Goal: Transaction & Acquisition: Subscribe to service/newsletter

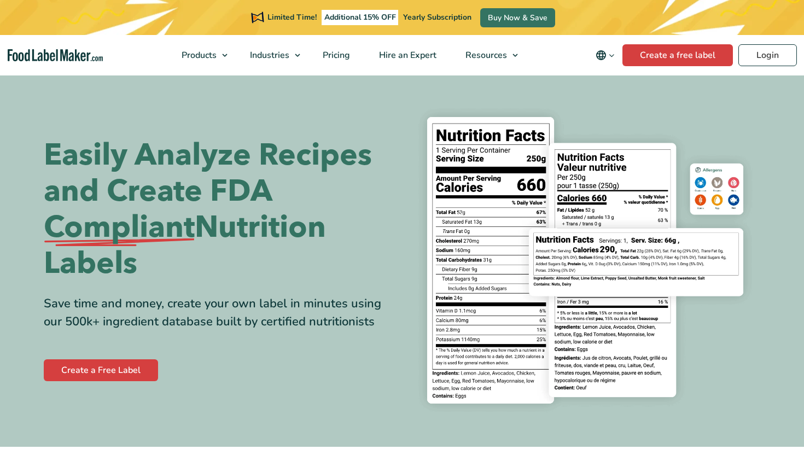
select select "2"
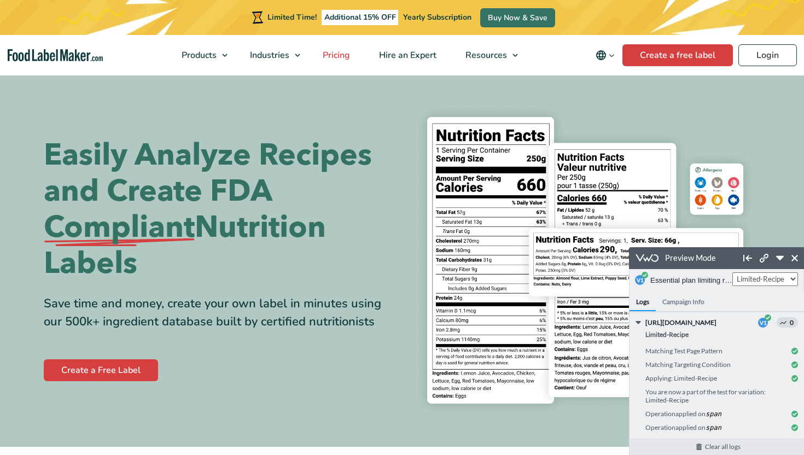
click at [338, 56] on span "Pricing" at bounding box center [335, 55] width 32 height 12
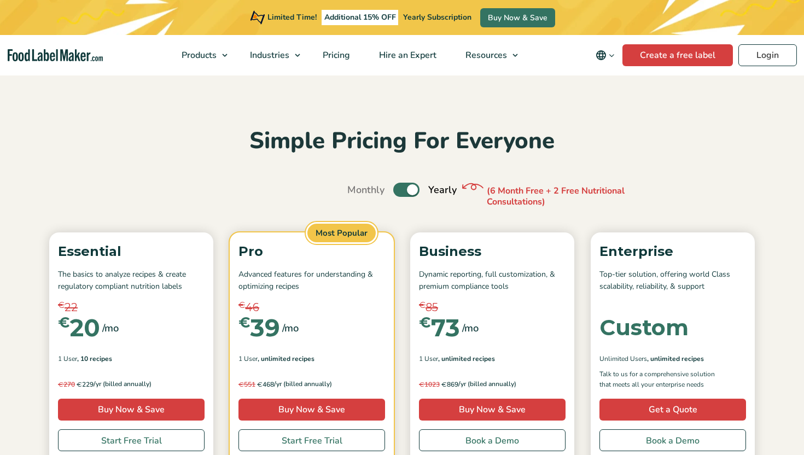
select select "2"
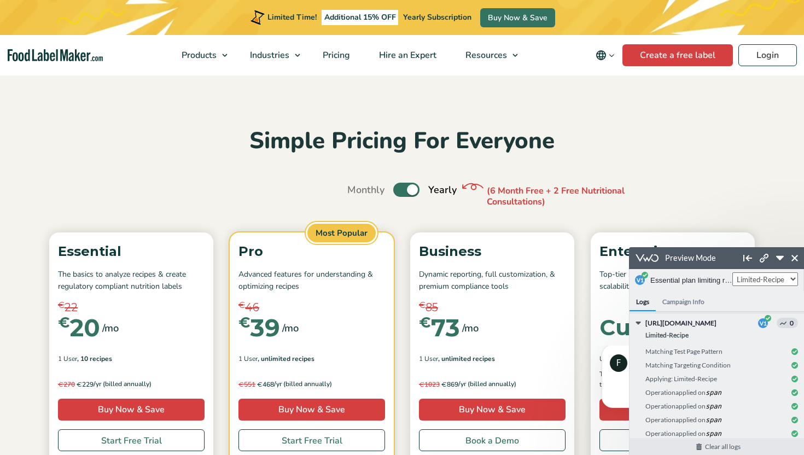
click at [779, 289] on div "Control Limited-Recipe" at bounding box center [765, 280] width 66 height 22
click at [769, 281] on select "Control Limited-Recipe" at bounding box center [765, 279] width 66 height 14
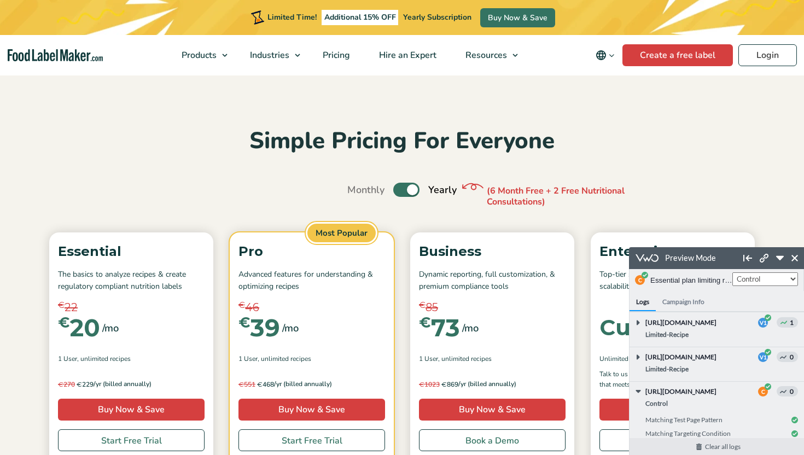
scroll to position [58, 0]
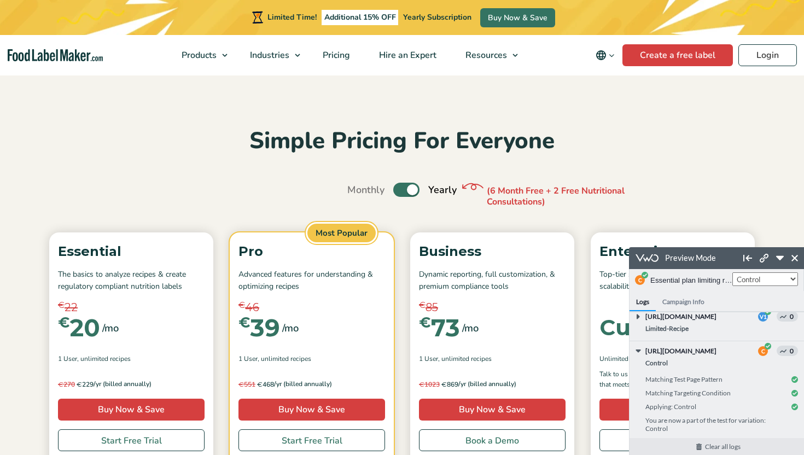
click at [767, 279] on select "Control Limited-Recipe" at bounding box center [765, 279] width 66 height 14
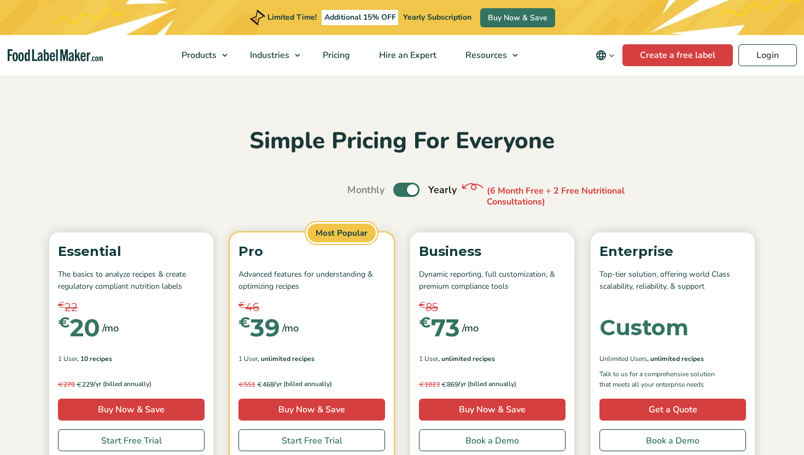
select select "2"
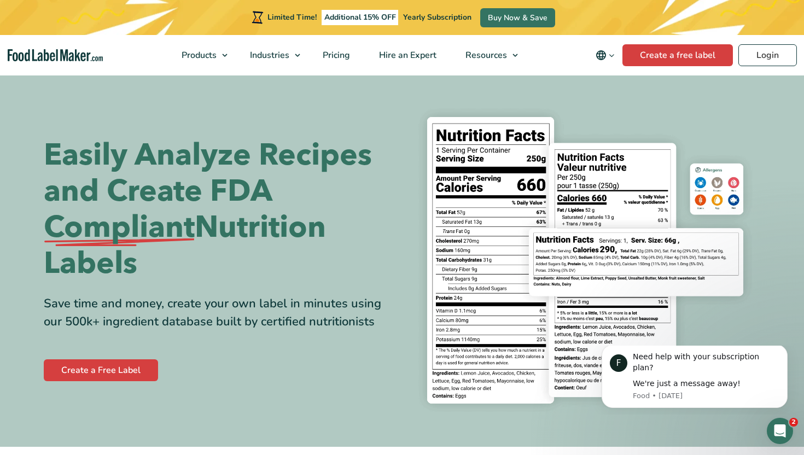
checkbox input "true"
